Goal: Information Seeking & Learning: Understand process/instructions

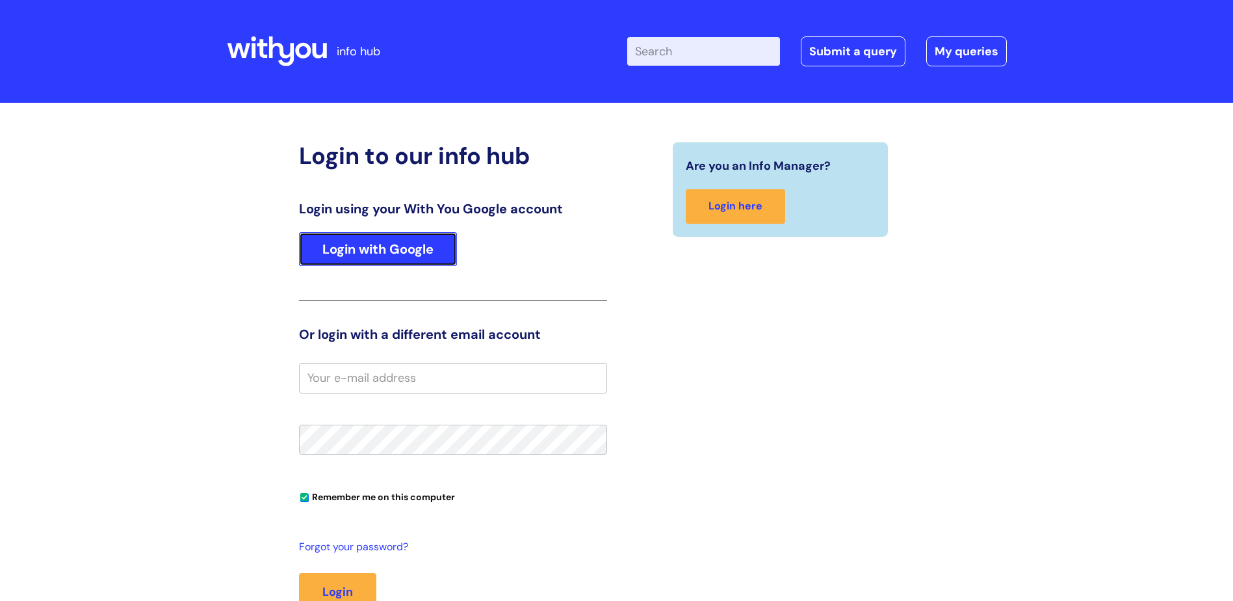
drag, startPoint x: 355, startPoint y: 247, endPoint x: 339, endPoint y: 242, distance: 16.9
click at [355, 247] on link "Login with Google" at bounding box center [378, 249] width 158 height 34
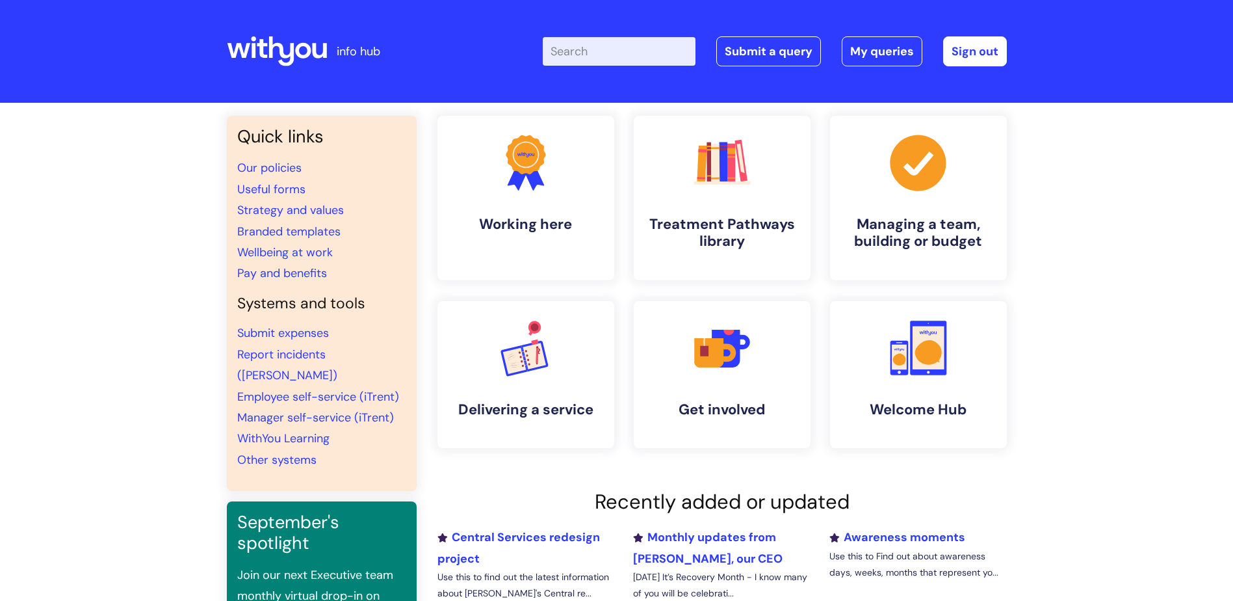
click at [584, 58] on input "Enter your search term here..." at bounding box center [619, 51] width 153 height 29
type input "bluelight card"
click button "Search" at bounding box center [0, 0] width 0 height 0
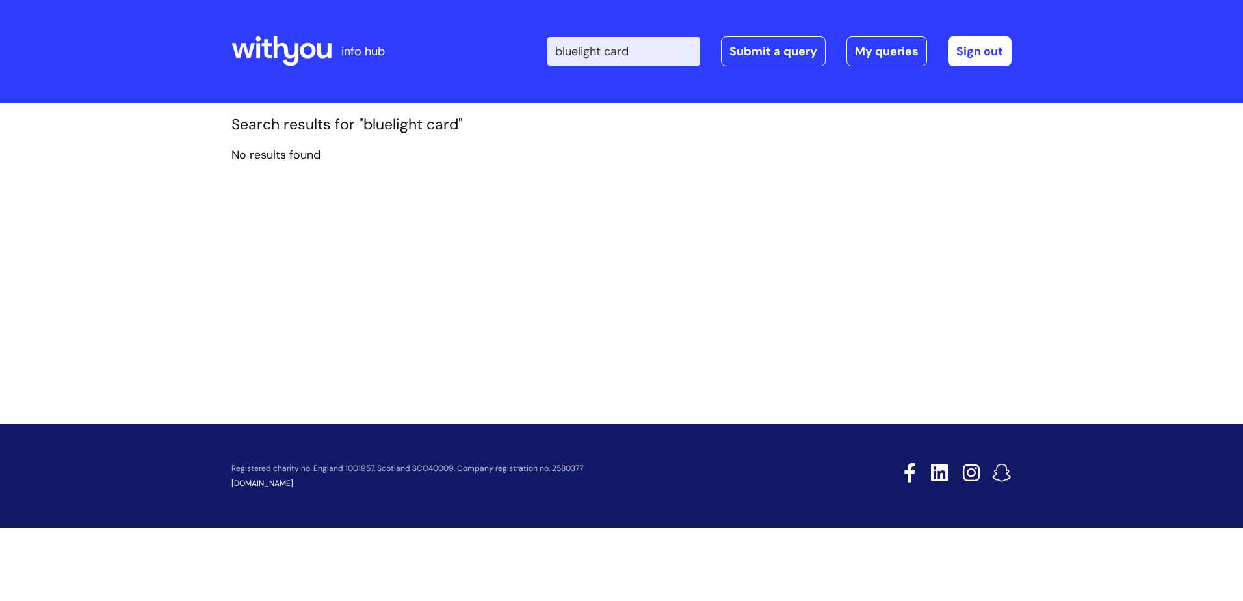
click at [590, 43] on input "bluelight card" at bounding box center [623, 51] width 153 height 29
type input "blue light card"
click button "Search" at bounding box center [0, 0] width 0 height 0
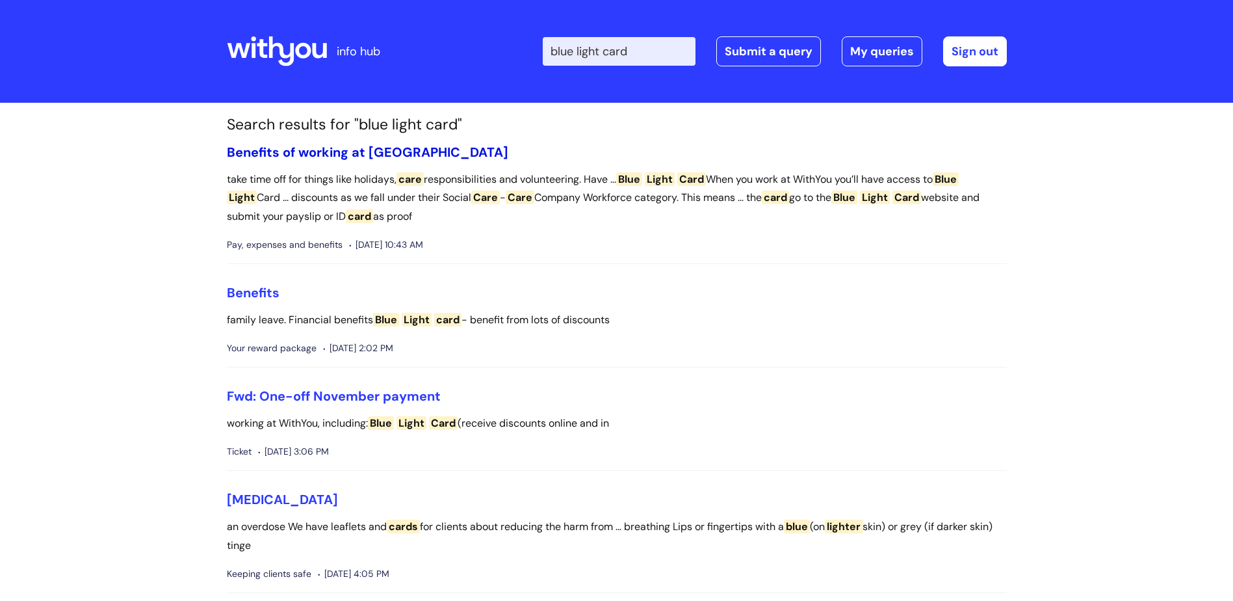
click at [396, 148] on link "Benefits of working at WithYou" at bounding box center [367, 152] width 281 height 17
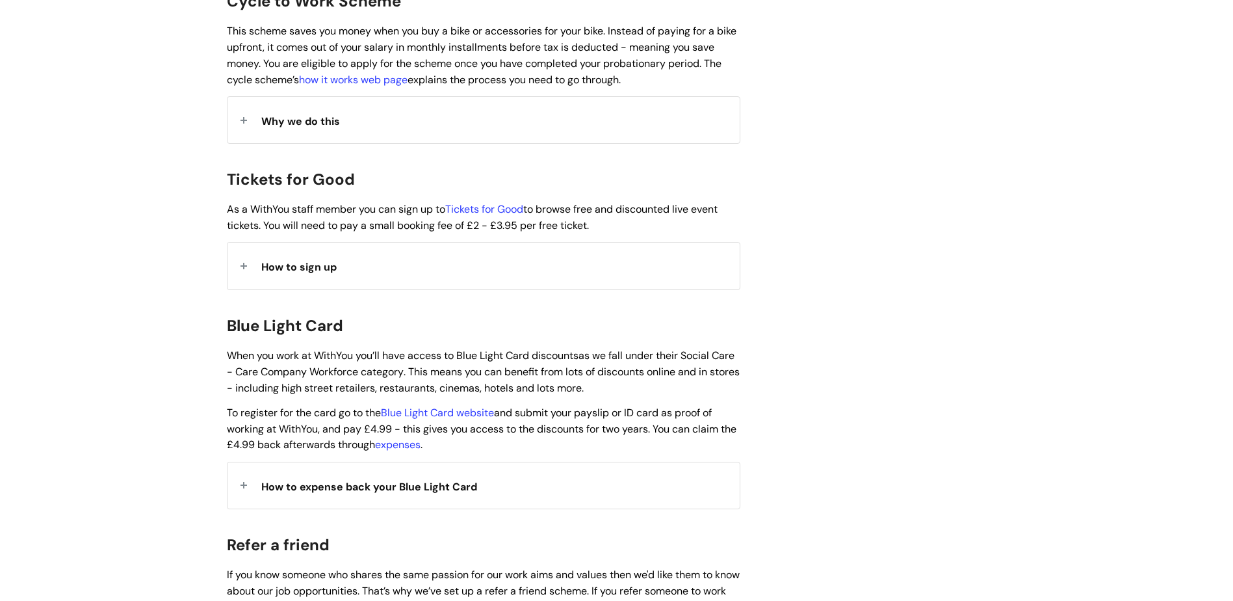
scroll to position [1235, 0]
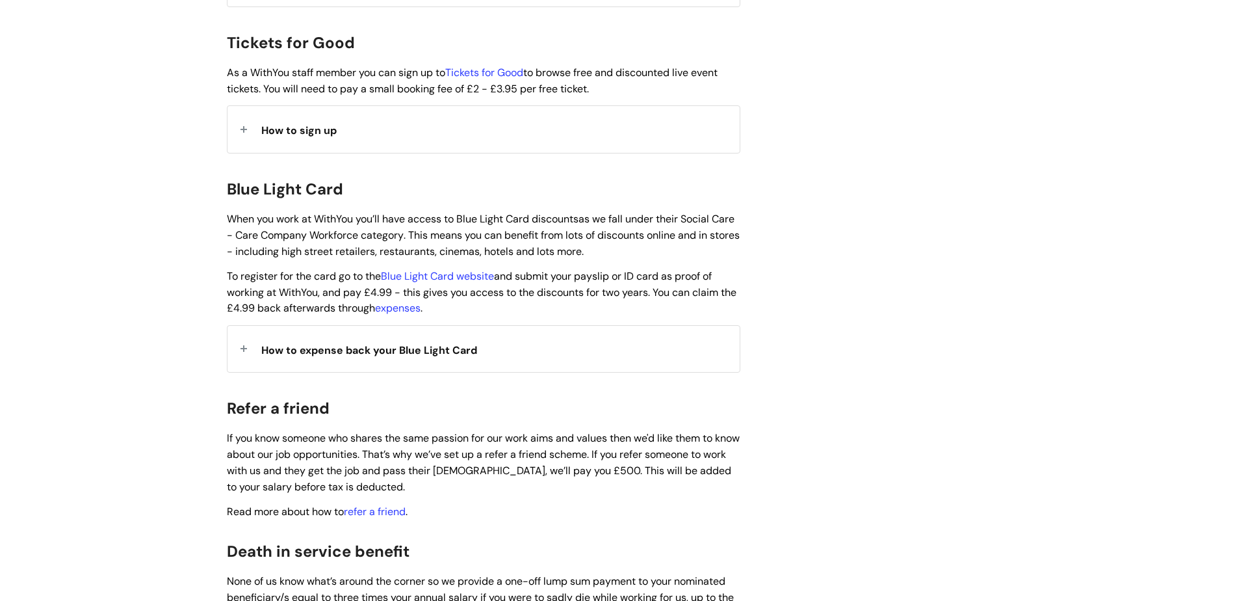
click at [417, 343] on span "How to expense back your Blue Light Card" at bounding box center [369, 350] width 216 height 14
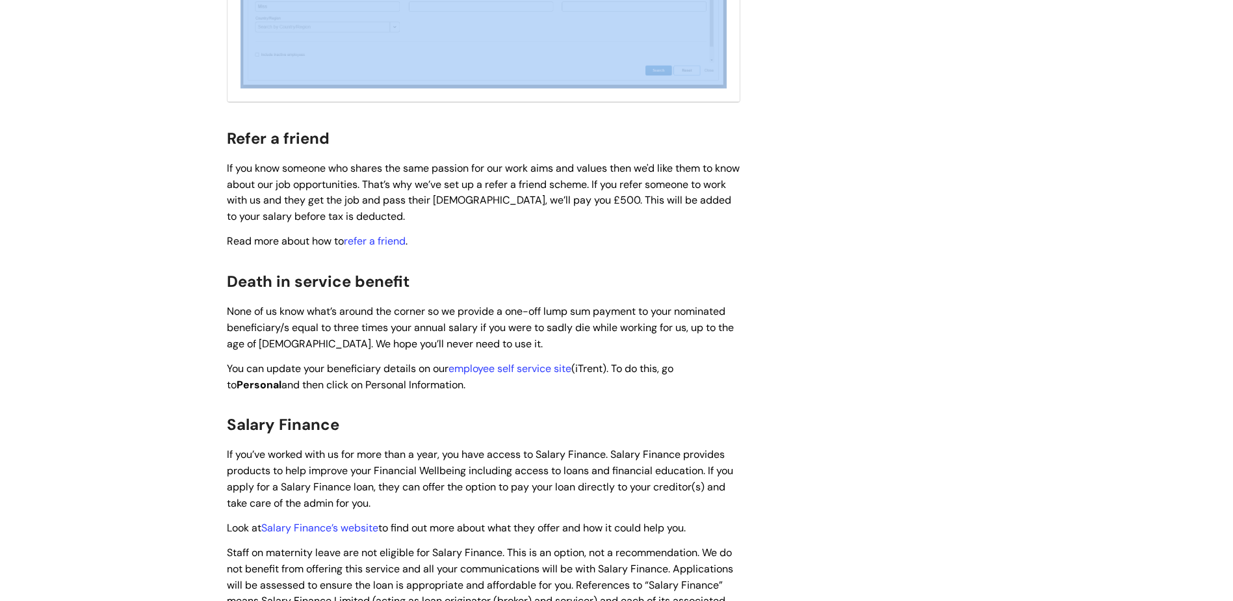
scroll to position [2498, 0]
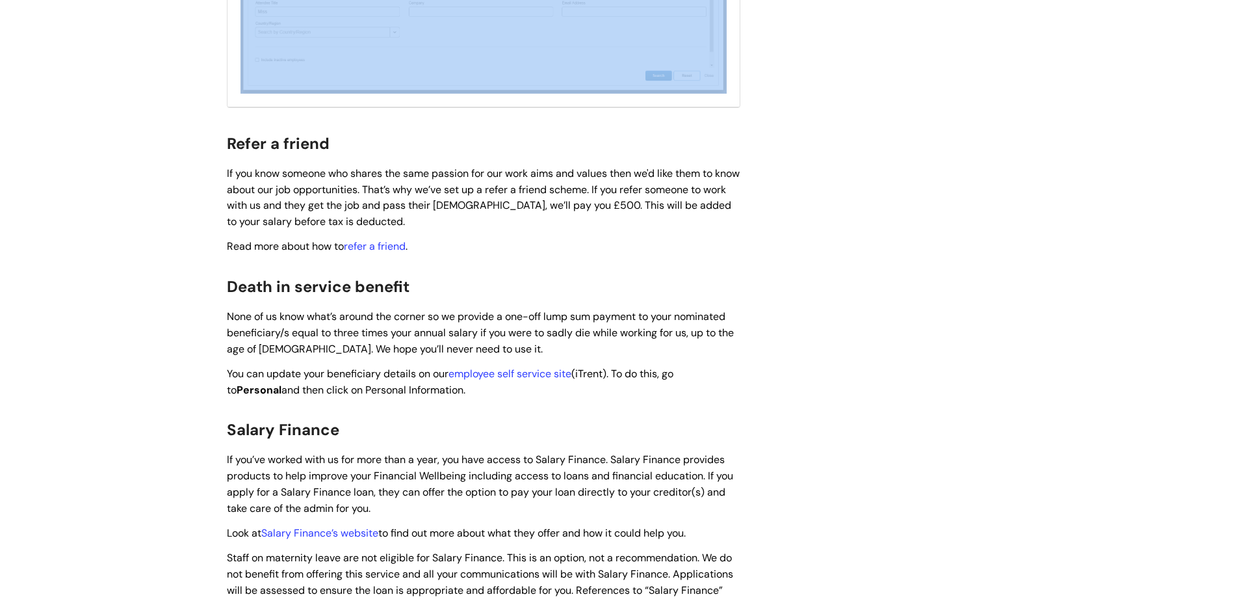
drag, startPoint x: 239, startPoint y: 178, endPoint x: 800, endPoint y: 48, distance: 575.9
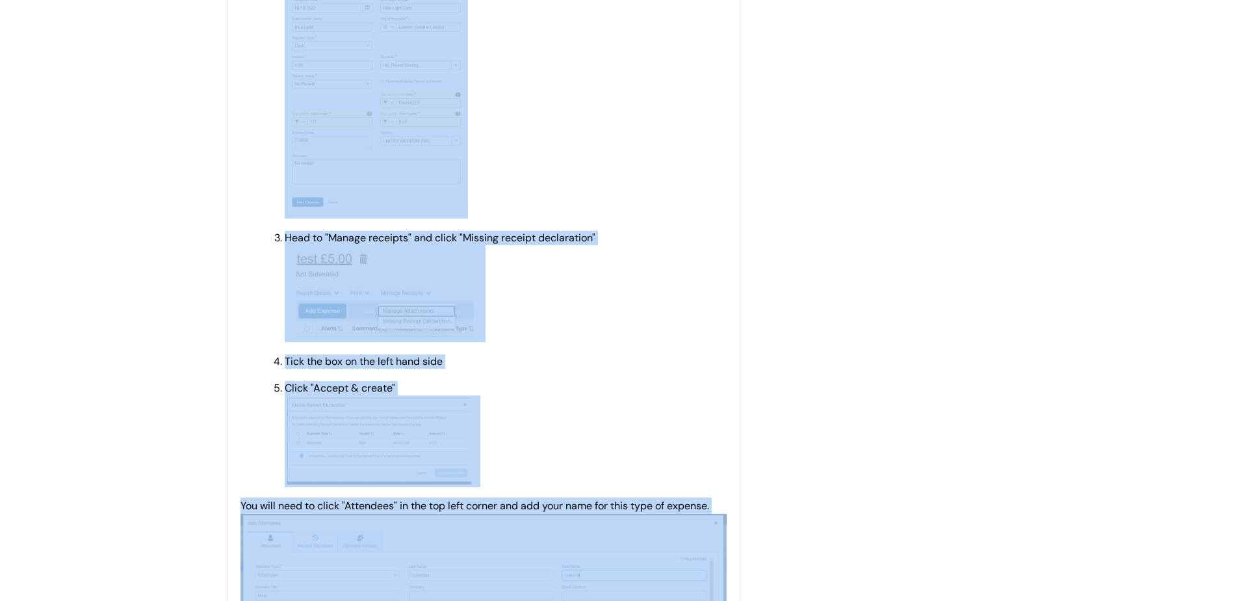
scroll to position [1913, 0]
copy div "Once you have started a claim on Concur, add the expense as you would normally:…"
click at [721, 266] on p "Head to "Manage receipts" and click "Missing receipt declaration"" at bounding box center [506, 287] width 442 height 111
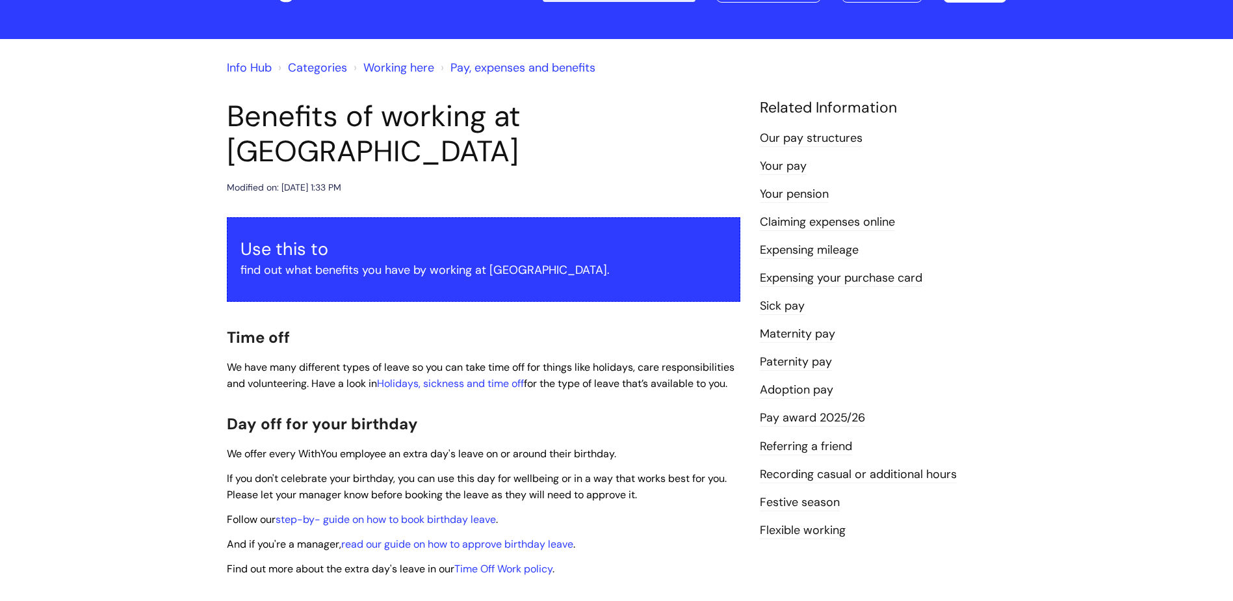
scroll to position [0, 0]
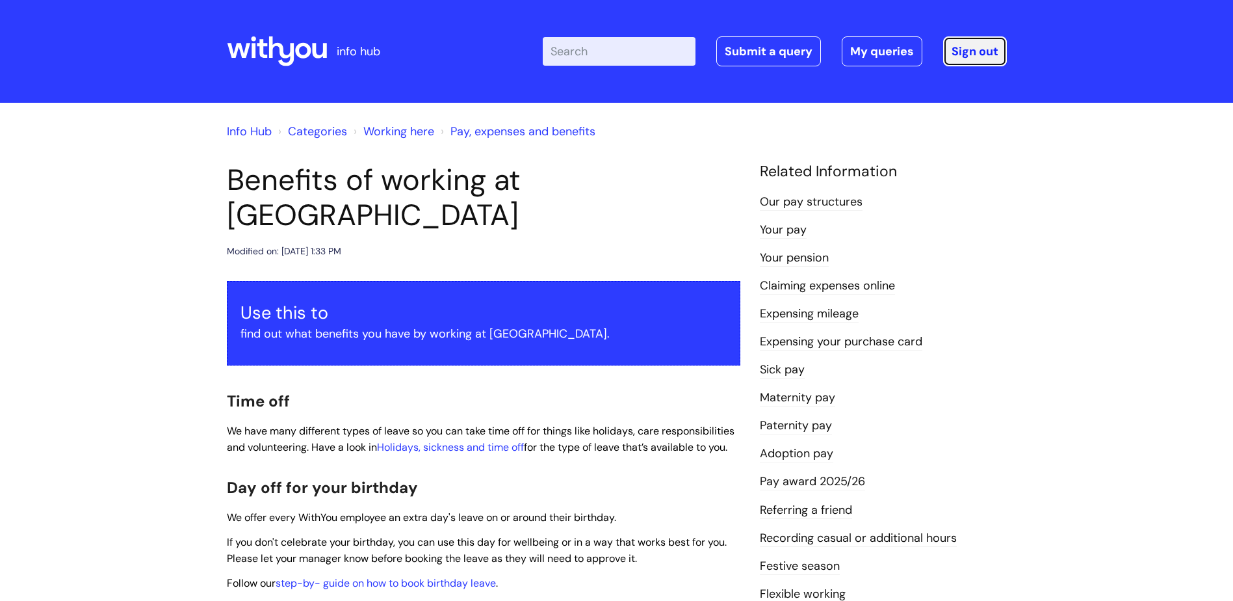
click at [971, 46] on link "Sign out" at bounding box center [975, 51] width 64 height 30
